Goal: Information Seeking & Learning: Learn about a topic

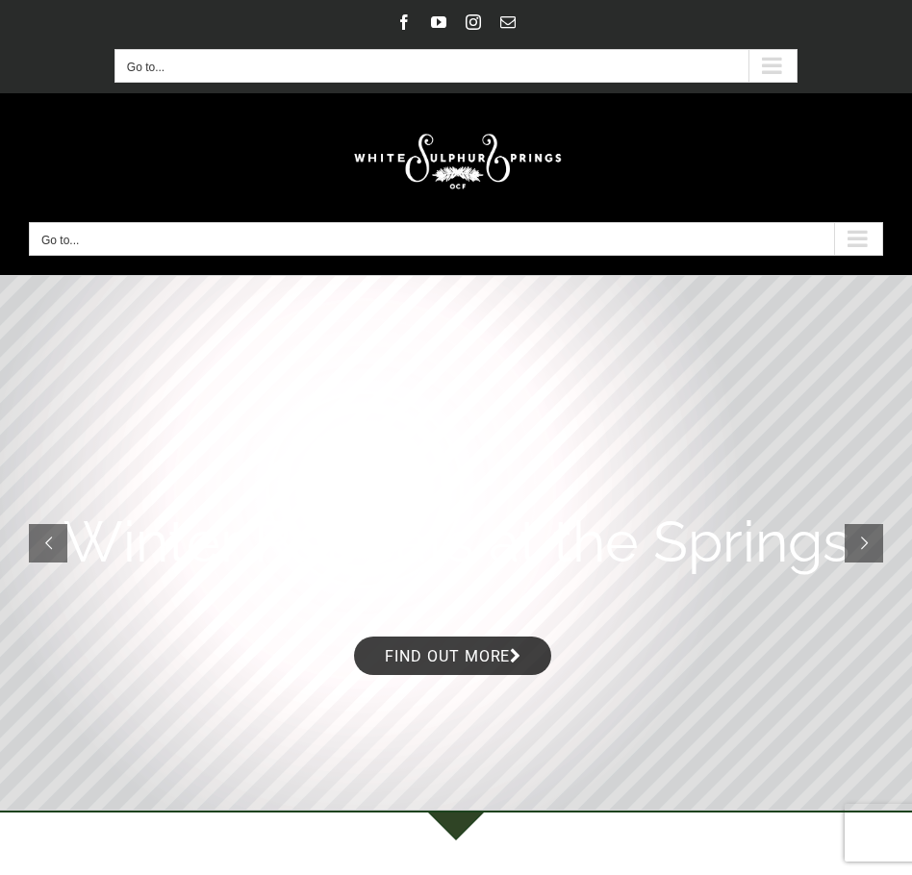
click at [336, 68] on button "Go to..." at bounding box center [455, 66] width 683 height 34
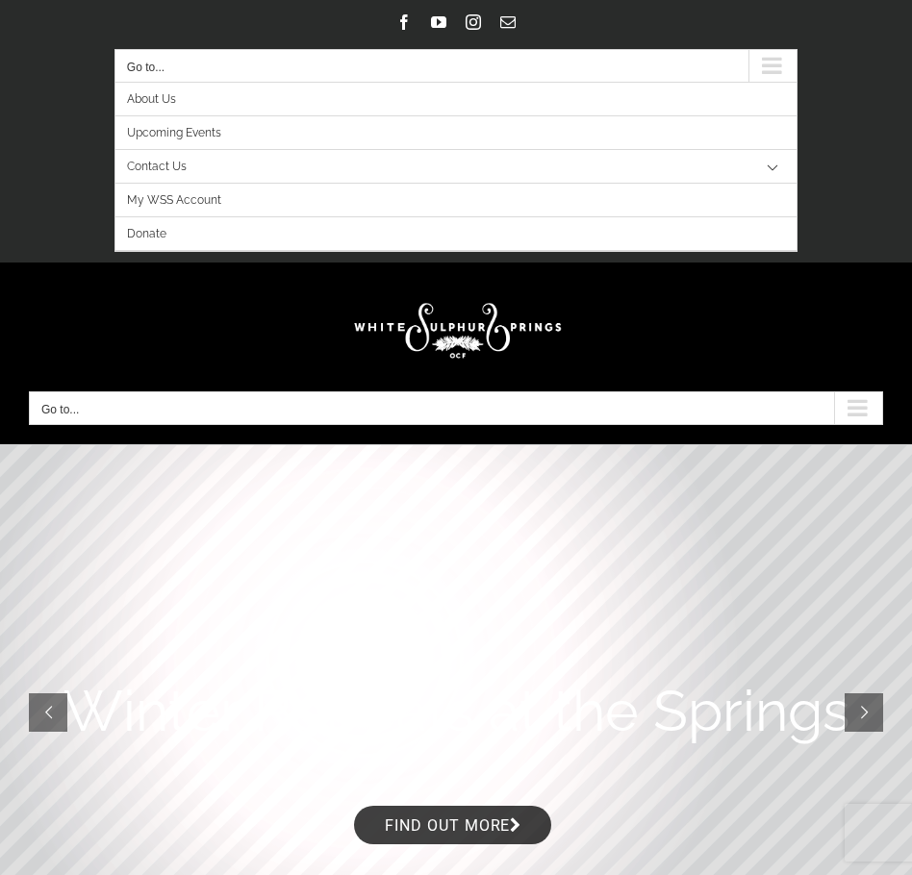
click at [761, 68] on div "Secondary Mobile Menu" at bounding box center [772, 66] width 48 height 32
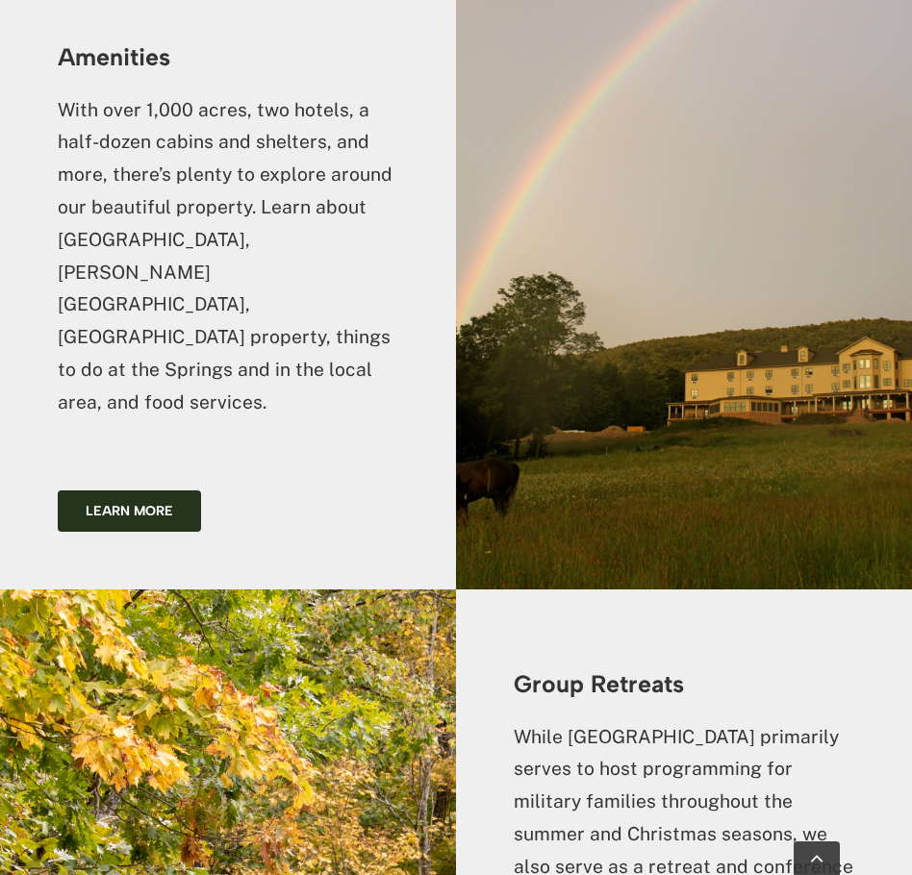
scroll to position [4136, 0]
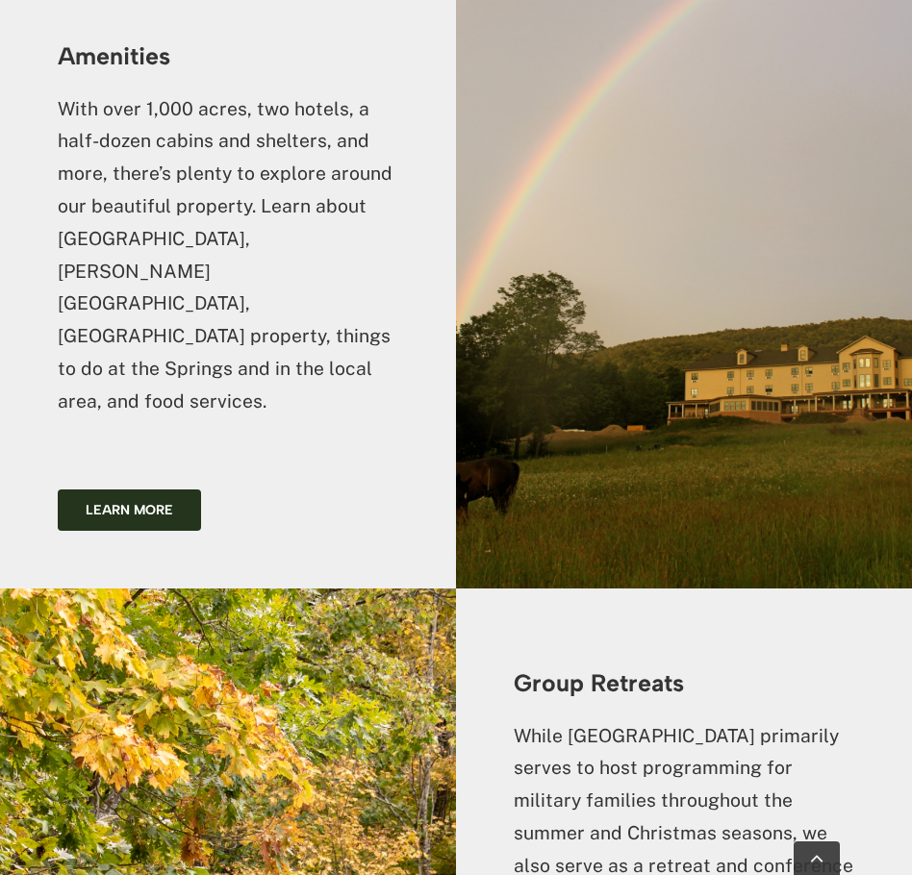
click at [148, 291] on div "Amenities With over 1,000 acres, two hotels, a half-dozen cabins and shelters, …" at bounding box center [228, 275] width 456 height 627
click at [138, 490] on link "Learn more" at bounding box center [129, 510] width 143 height 41
